Goal: Information Seeking & Learning: Learn about a topic

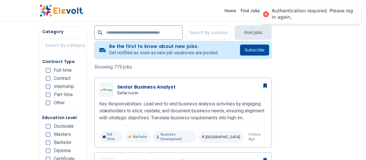
scroll to position [135, 0]
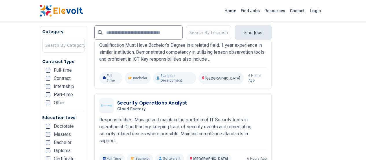
scroll to position [978, 0]
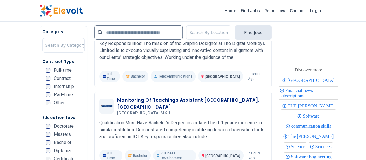
scroll to position [986, 0]
